Goal: Information Seeking & Learning: Learn about a topic

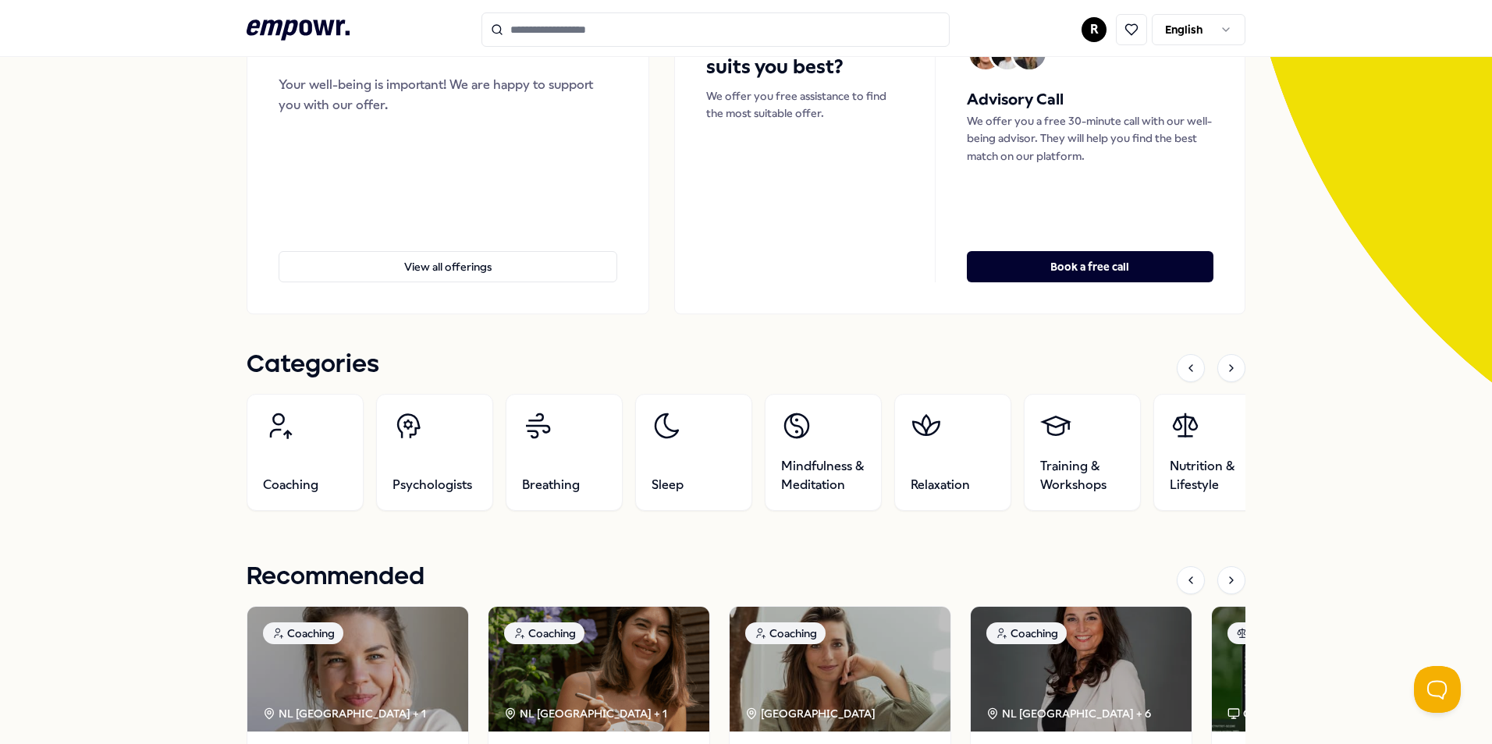
scroll to position [215, 0]
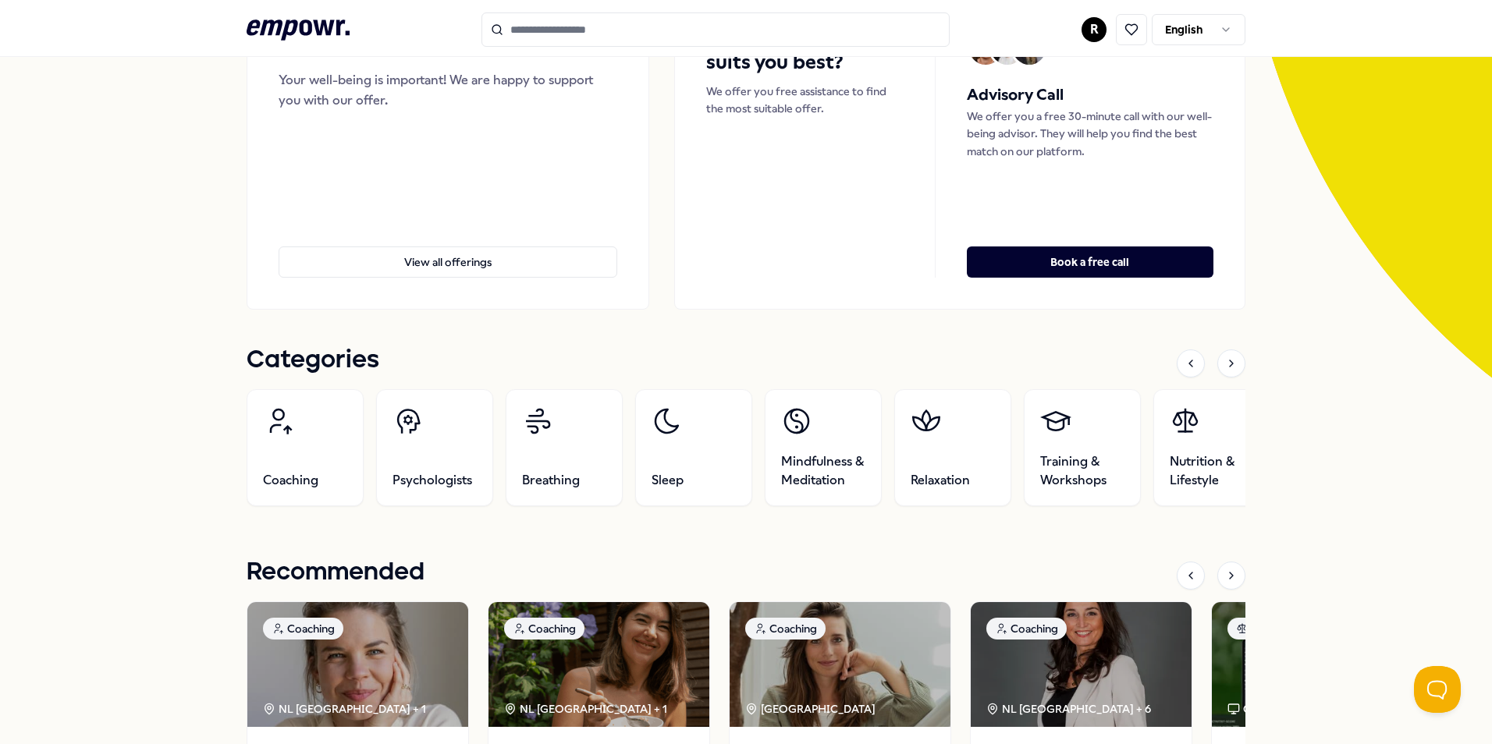
click at [1232, 378] on div "Categories" at bounding box center [746, 363] width 999 height 33
click at [1232, 369] on div at bounding box center [1231, 364] width 28 height 28
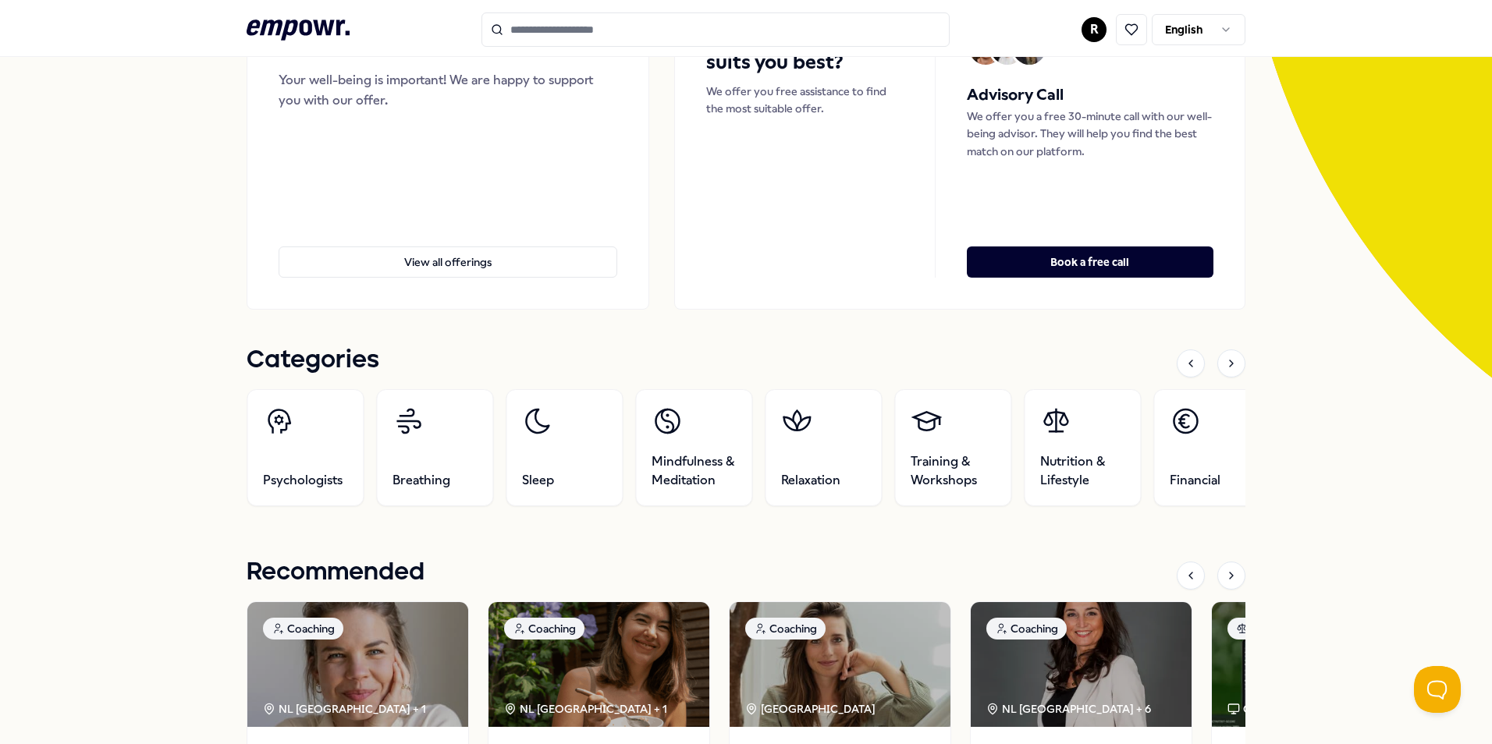
click at [1232, 369] on div at bounding box center [1231, 364] width 28 height 28
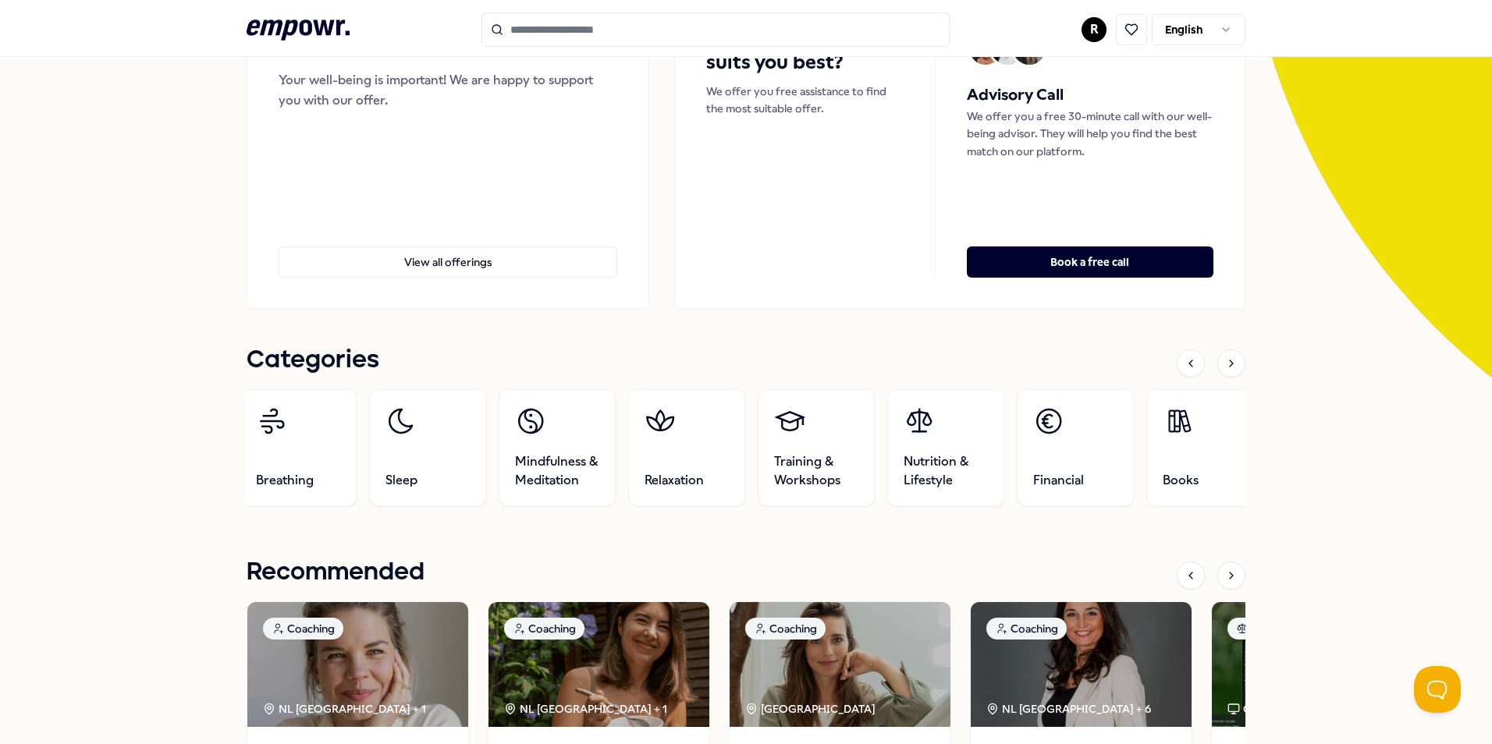
click at [1232, 369] on div at bounding box center [1231, 364] width 28 height 28
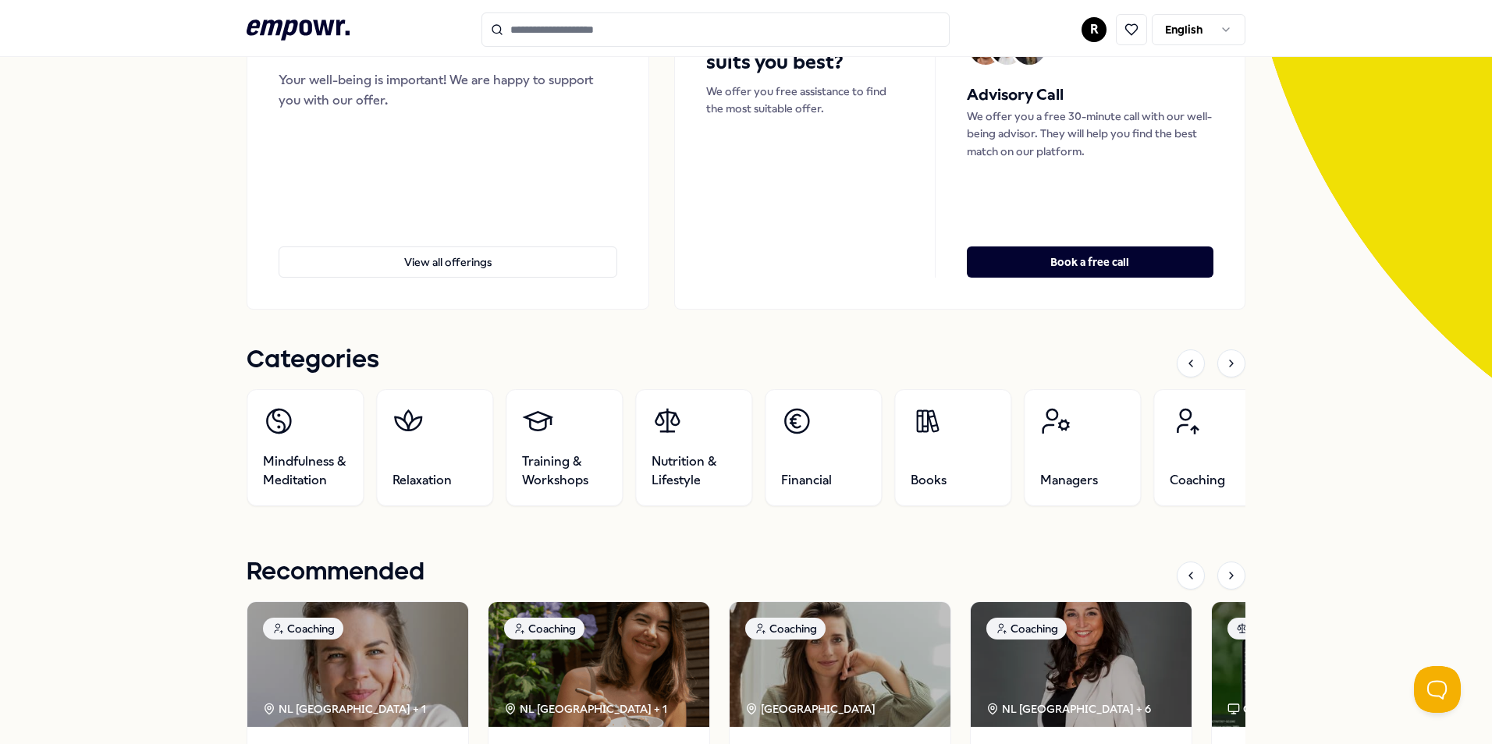
click at [1232, 369] on div at bounding box center [1231, 364] width 28 height 28
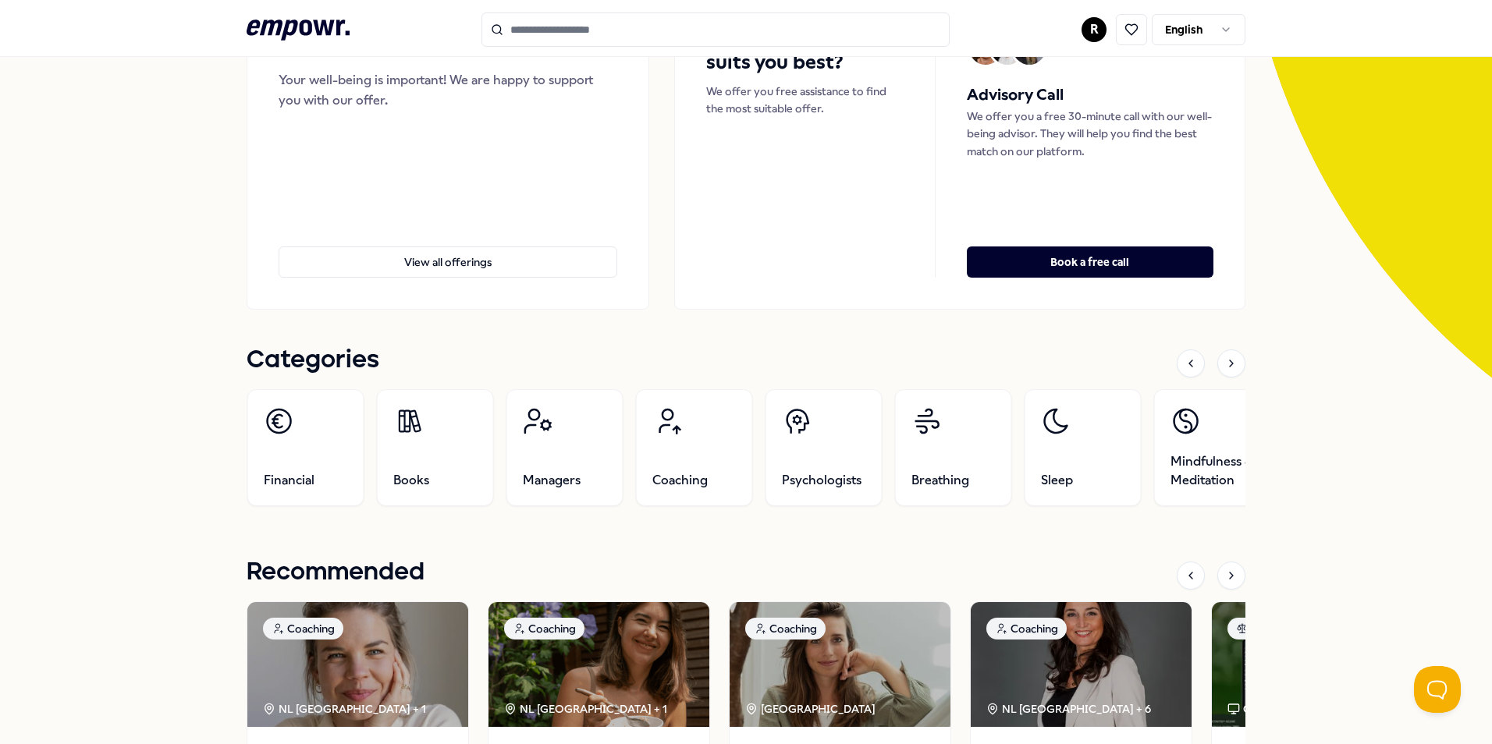
click at [1232, 369] on div at bounding box center [1231, 364] width 28 height 28
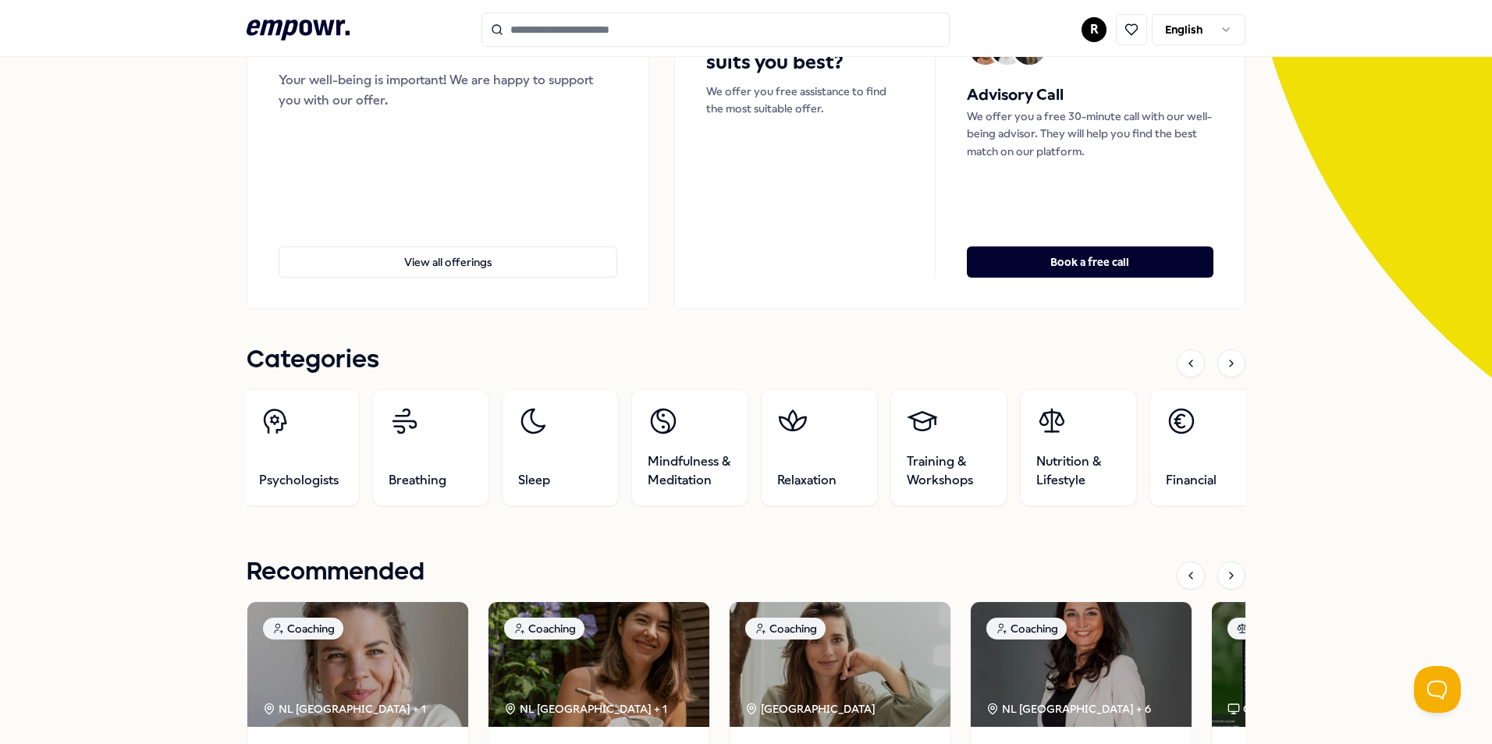
click at [1232, 369] on div at bounding box center [1231, 364] width 28 height 28
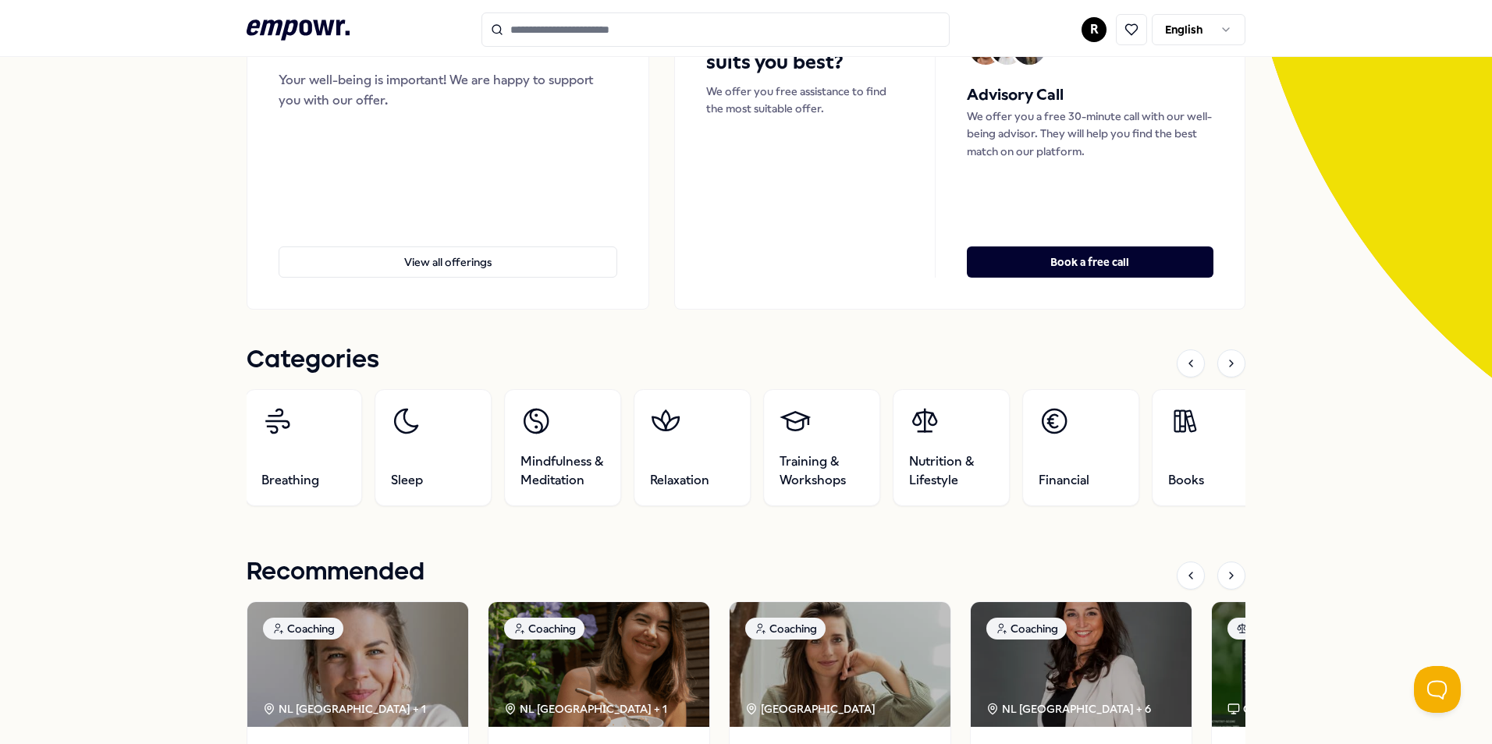
click at [1232, 369] on div at bounding box center [1231, 364] width 28 height 28
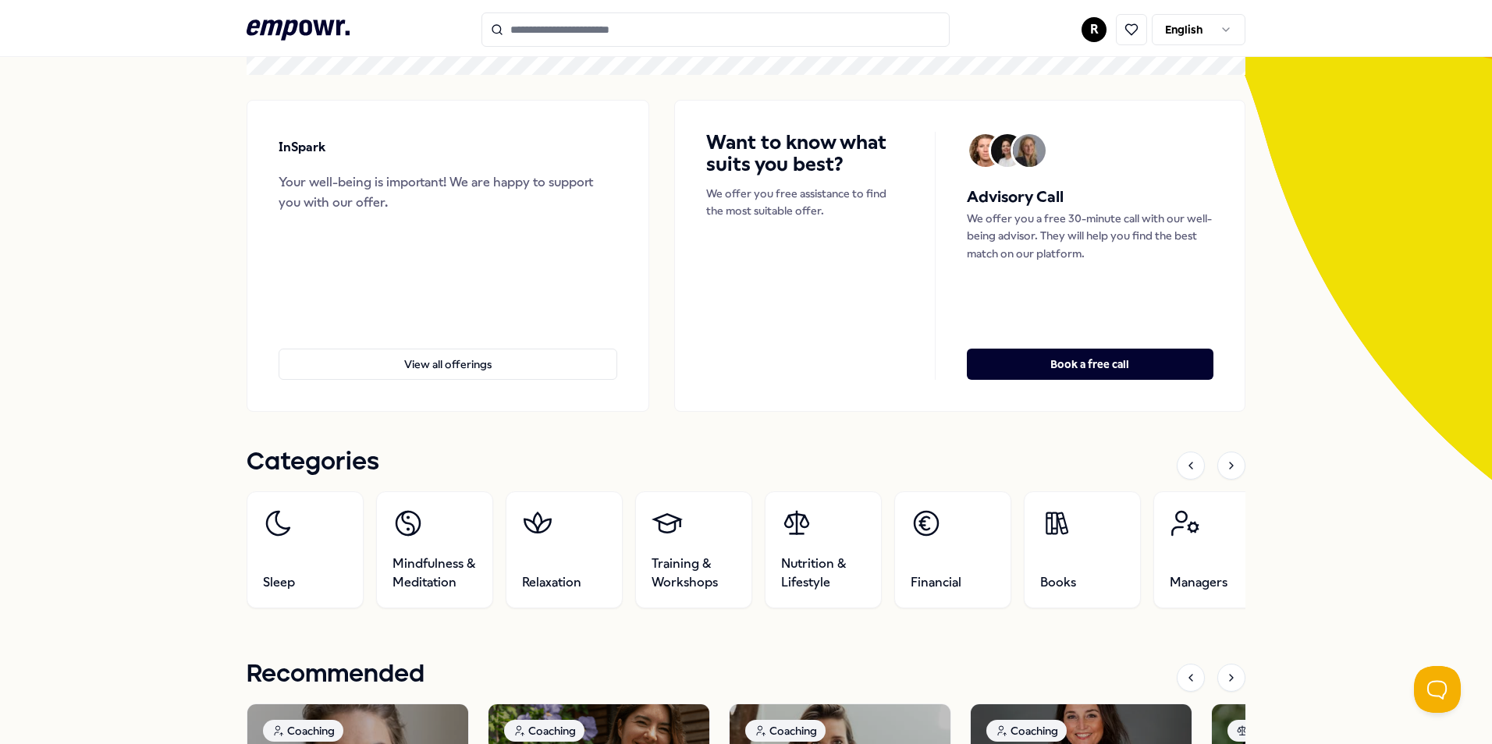
scroll to position [0, 0]
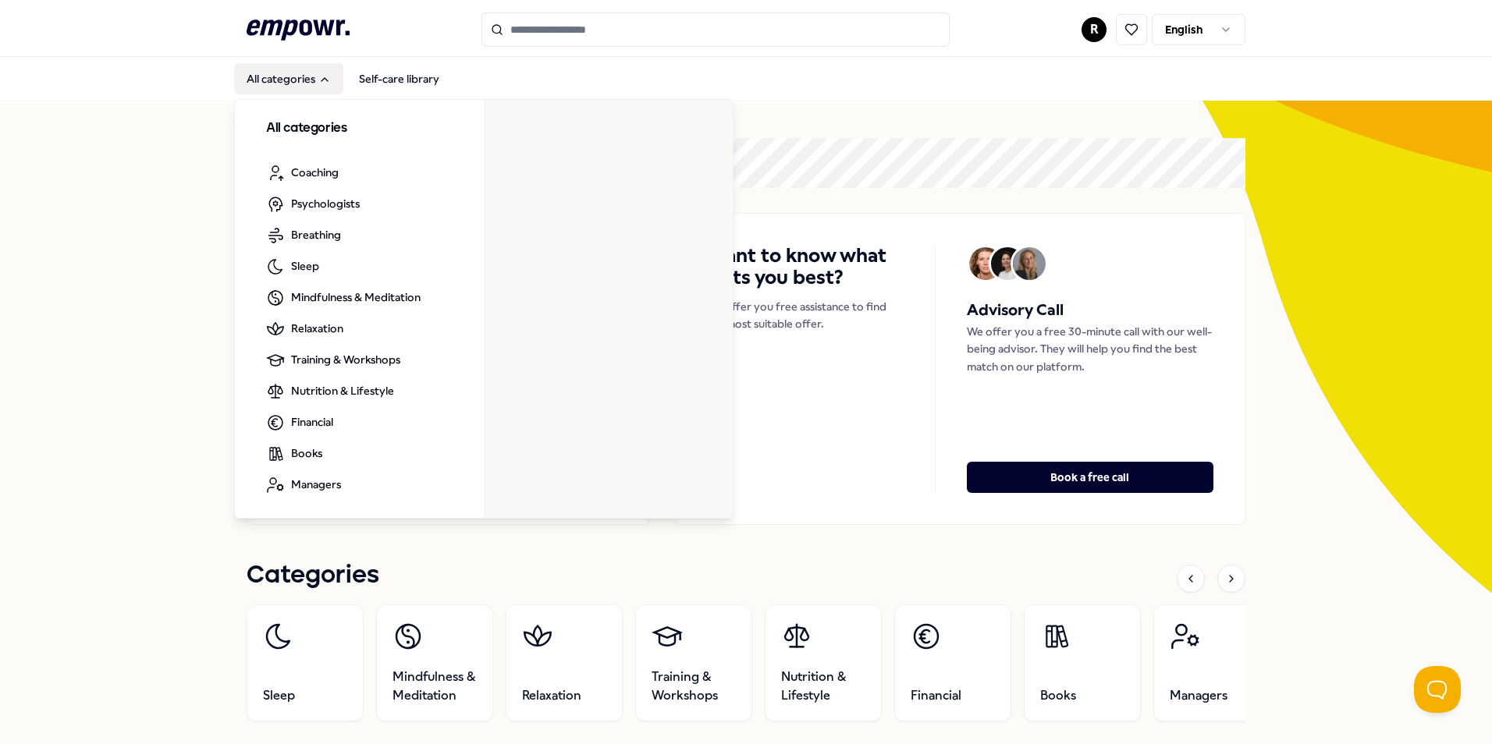
click at [273, 80] on button "All categories" at bounding box center [288, 78] width 109 height 31
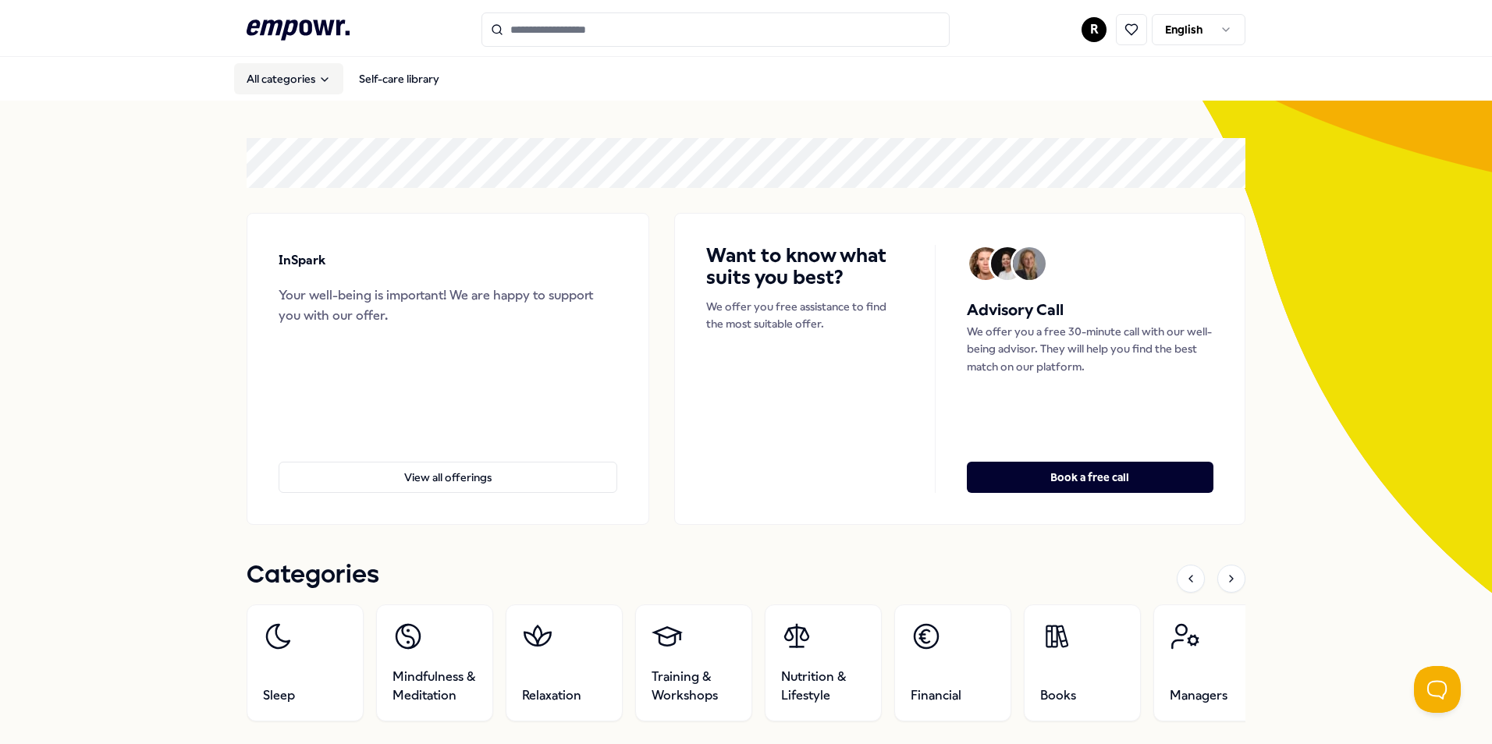
click at [273, 80] on button "All categories" at bounding box center [288, 78] width 109 height 31
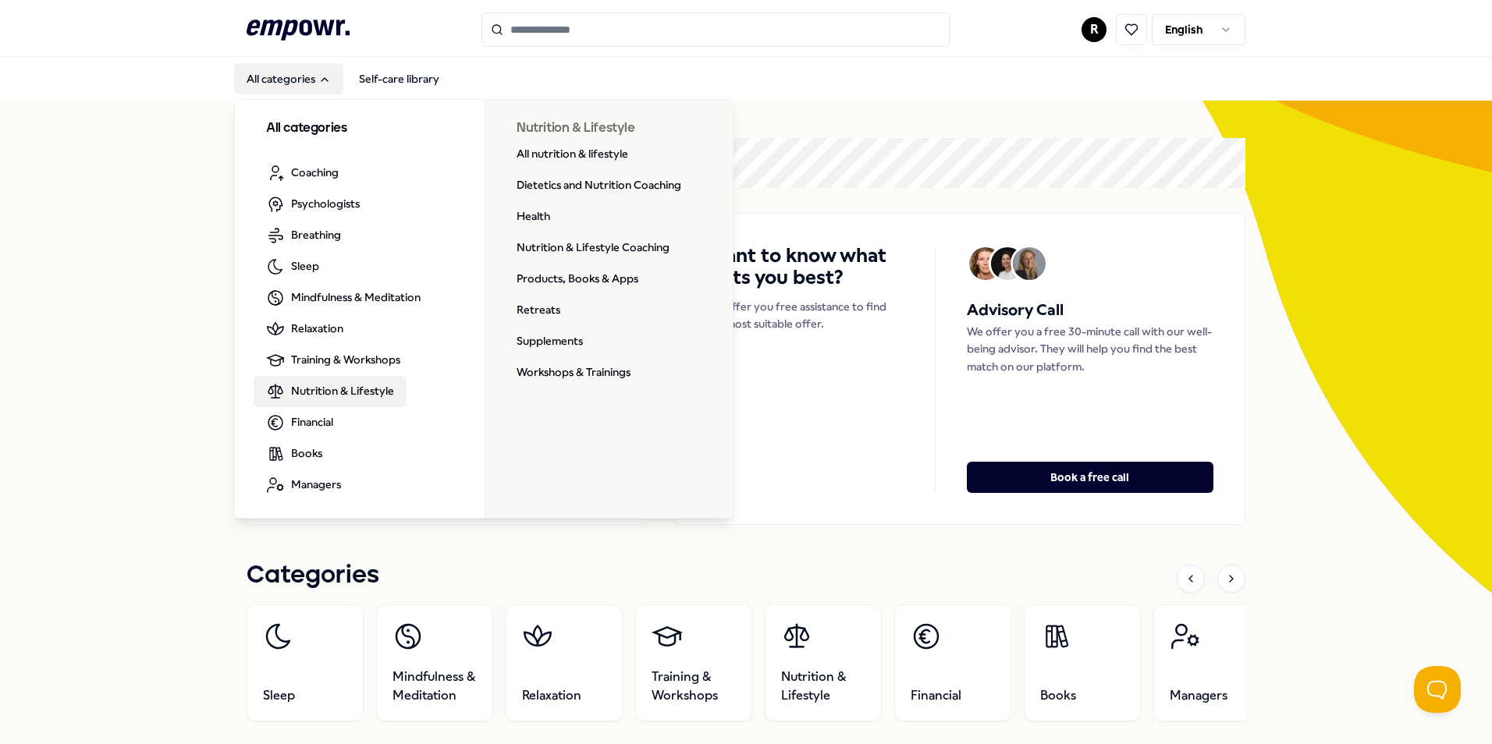
click at [315, 389] on span "Nutrition & Lifestyle" at bounding box center [342, 390] width 103 height 17
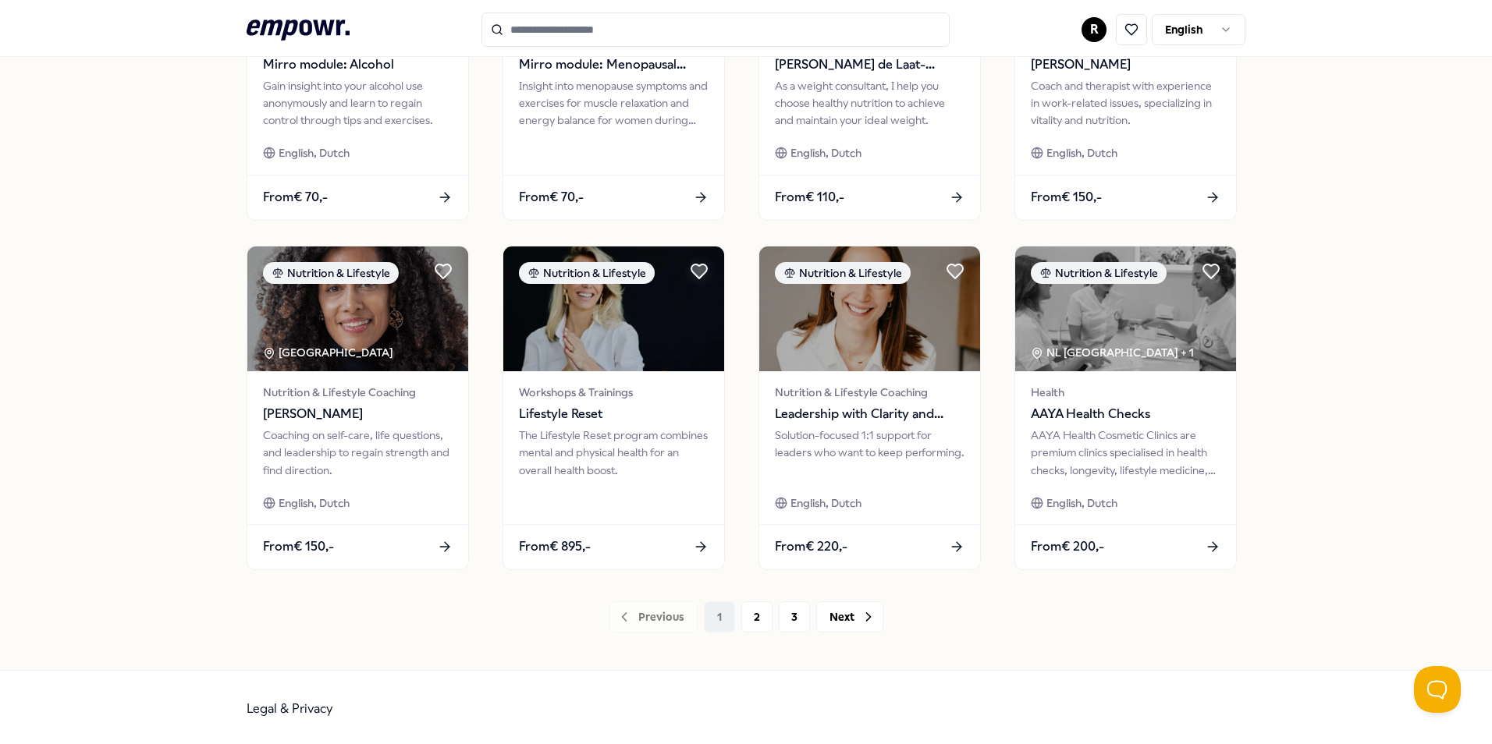
scroll to position [652, 0]
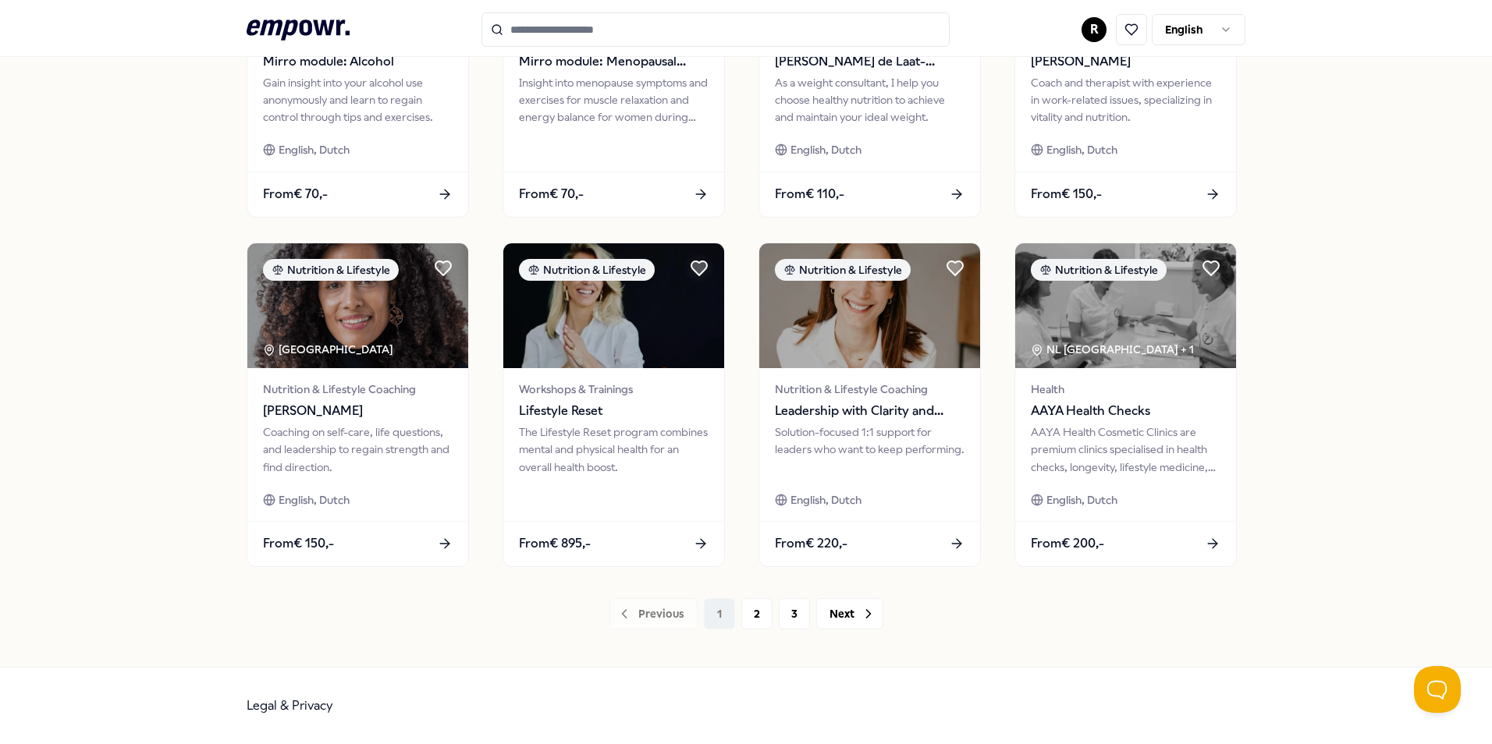
click at [861, 612] on icon at bounding box center [869, 614] width 16 height 16
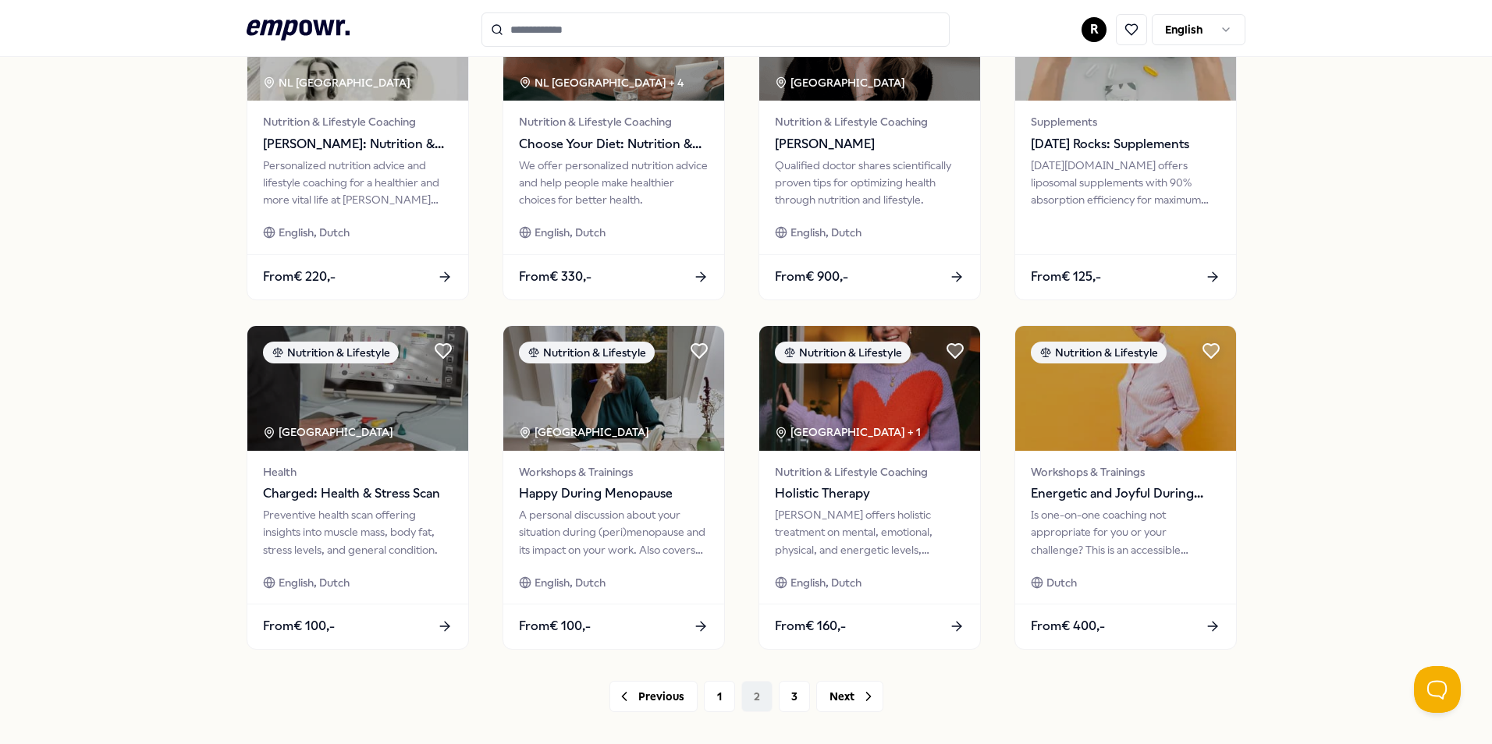
scroll to position [652, 0]
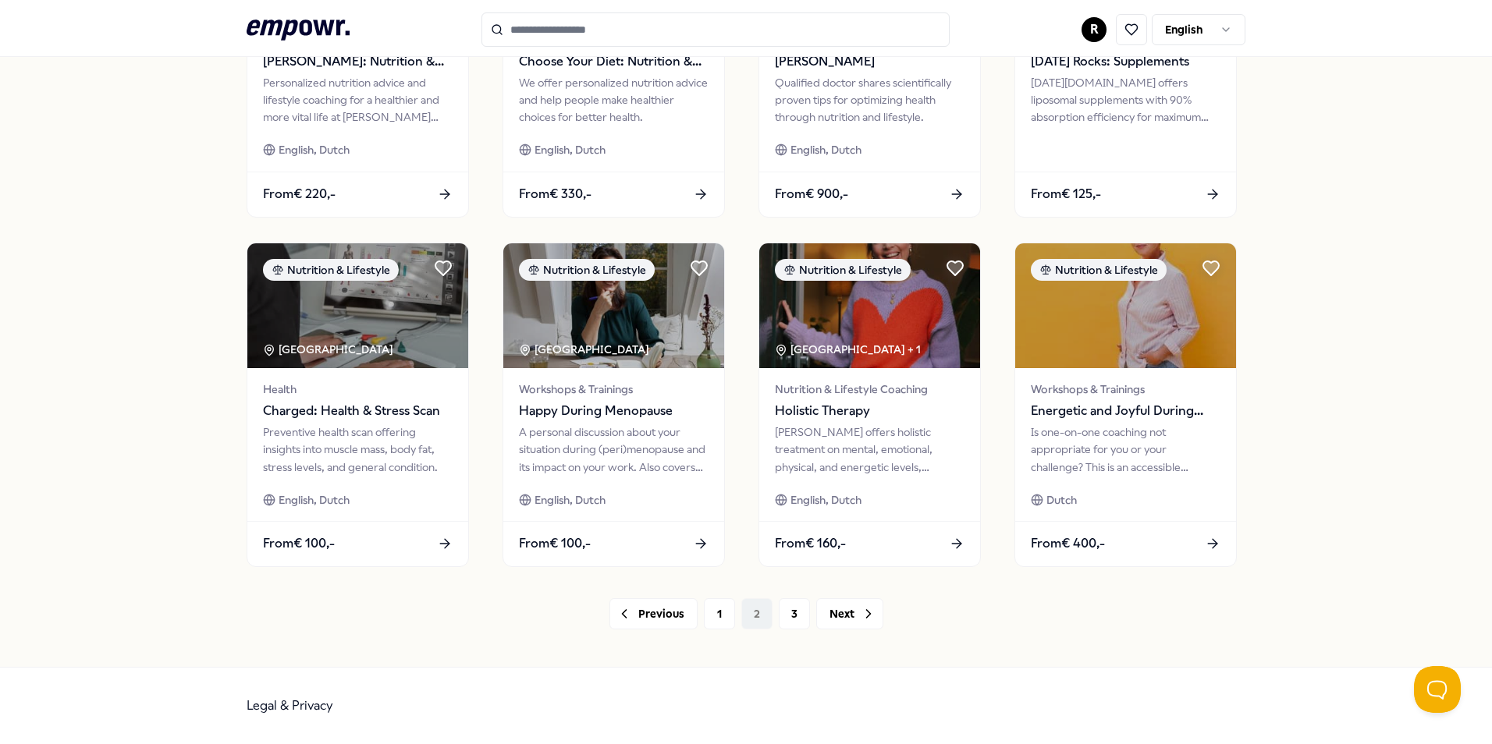
click at [828, 611] on button "Next" at bounding box center [849, 614] width 67 height 31
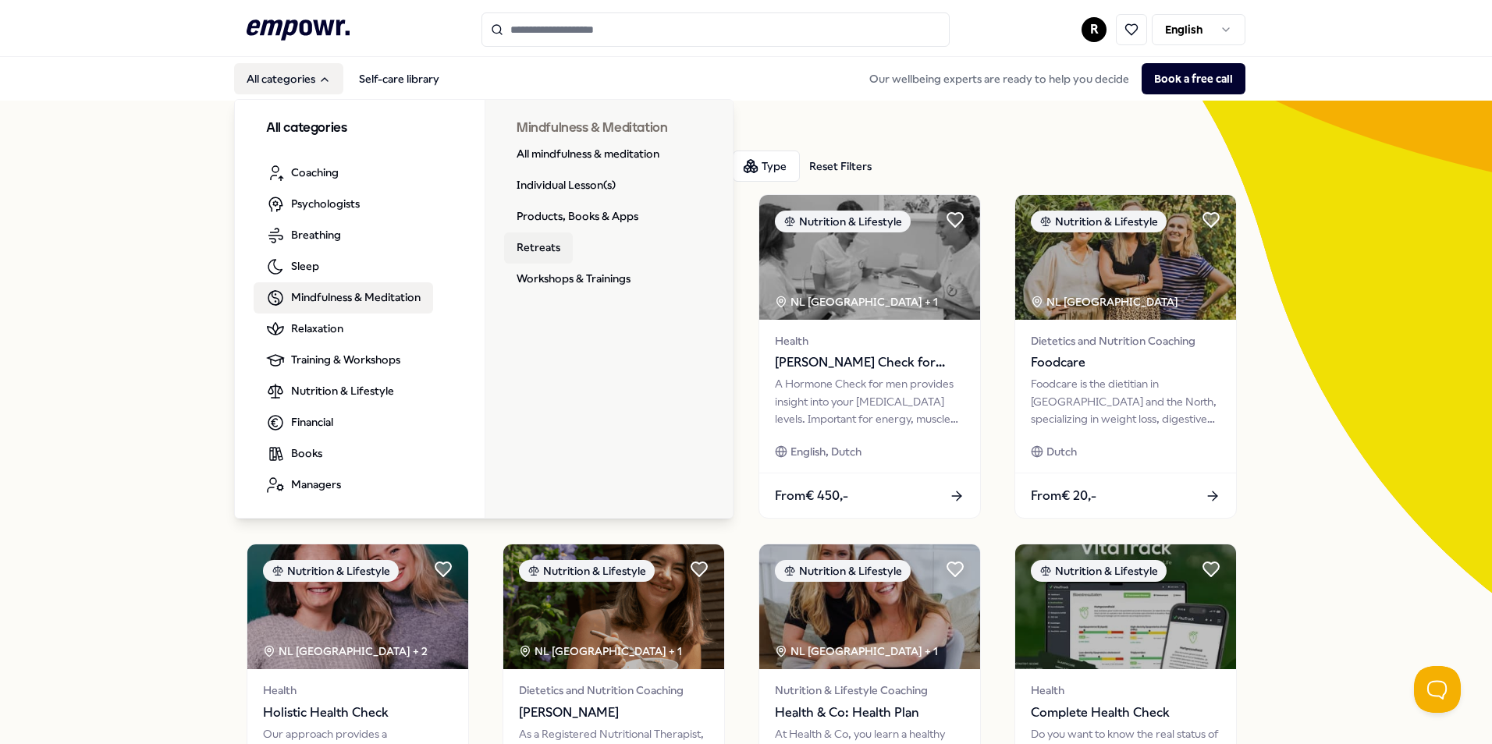
click at [520, 252] on link "Retreats" at bounding box center [538, 248] width 69 height 31
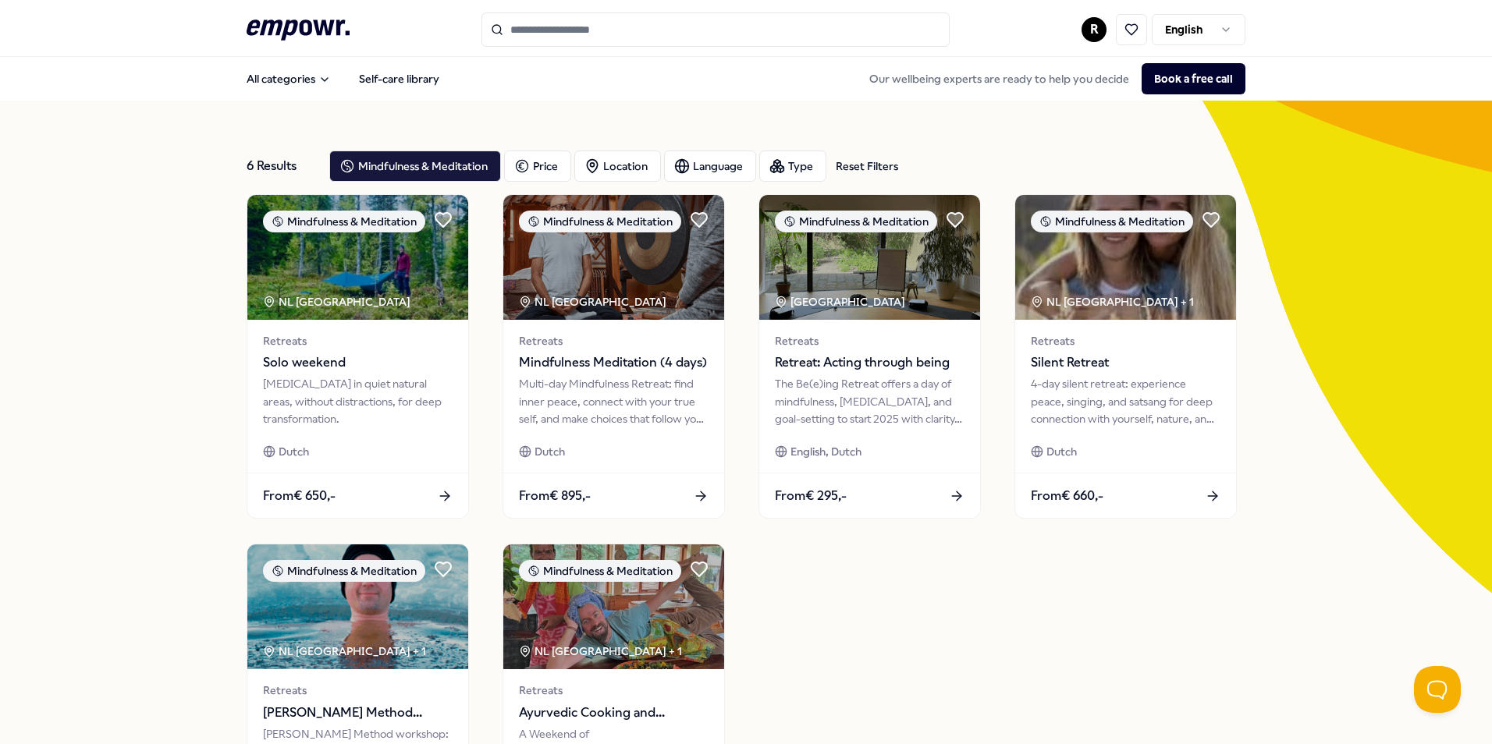
click at [1064, 353] on span "Silent Retreat" at bounding box center [1126, 363] width 190 height 20
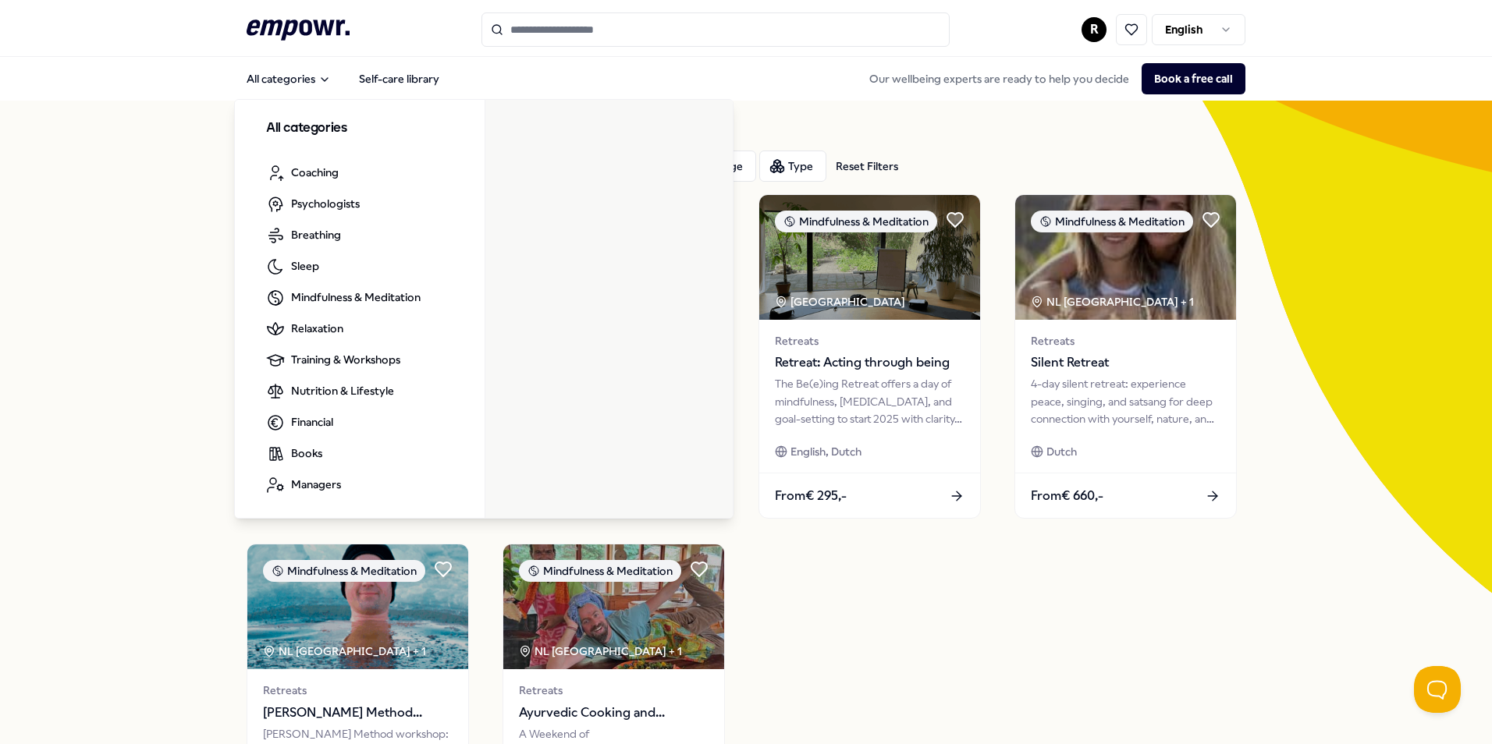
click at [272, 36] on icon ".empowr-logo_svg__cls-1{fill:#03032f}" at bounding box center [298, 30] width 103 height 29
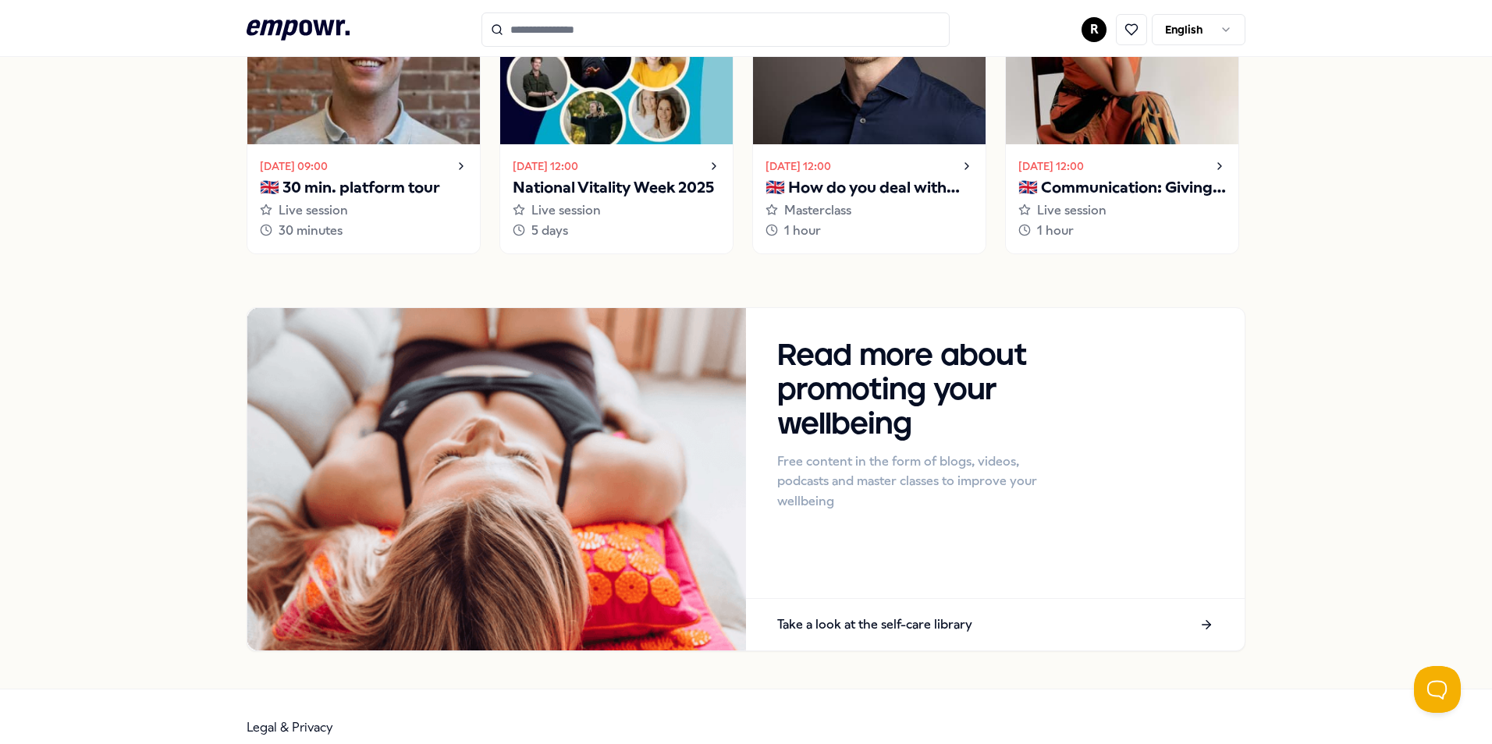
scroll to position [1308, 0]
